Goal: Check status: Check status

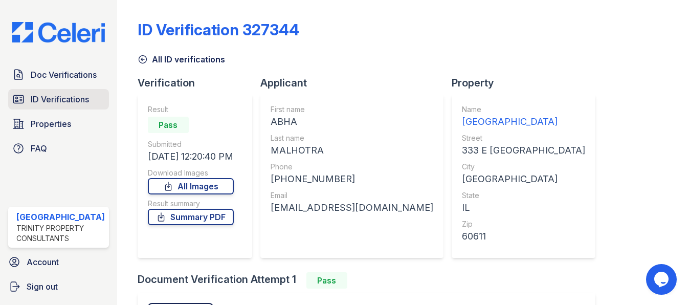
click at [60, 97] on span "ID Verifications" at bounding box center [60, 99] width 58 height 12
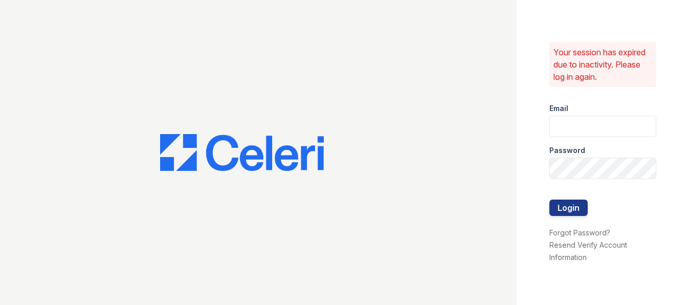
type input "arrivestreetervilleleasing@trinity-pm.com"
click at [558, 211] on button "Login" at bounding box center [568, 207] width 38 height 16
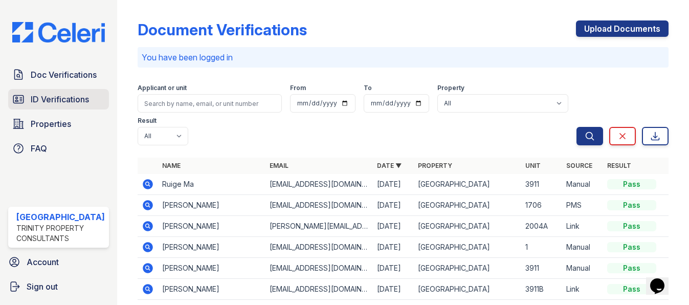
click at [39, 102] on span "ID Verifications" at bounding box center [60, 99] width 58 height 12
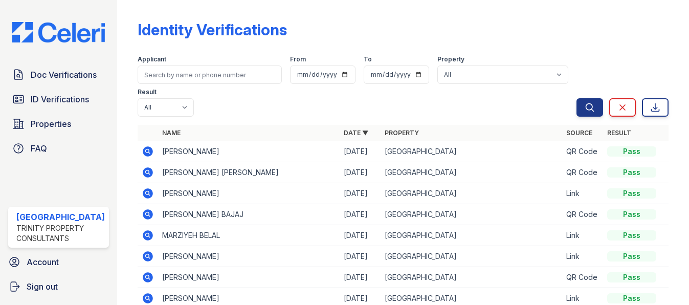
click at [142, 190] on icon at bounding box center [148, 193] width 12 height 12
